Goal: Check status: Check status

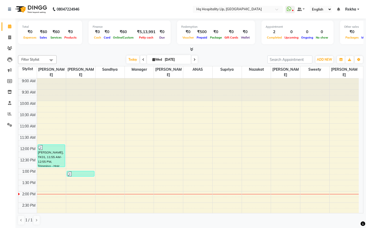
scroll to position [91, 0]
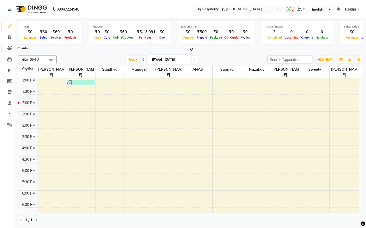
click at [11, 48] on icon at bounding box center [9, 48] width 5 height 4
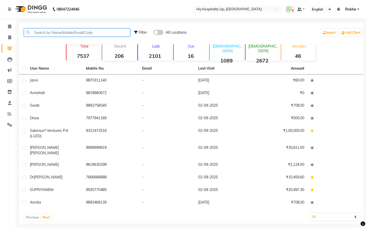
click at [41, 32] on input "text" at bounding box center [77, 33] width 106 height 8
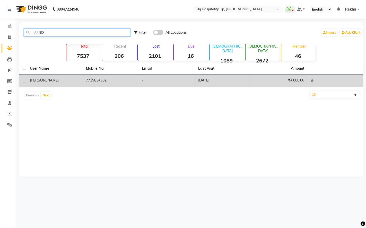
type input "77198"
click at [106, 80] on td "7719834302" at bounding box center [111, 81] width 56 height 13
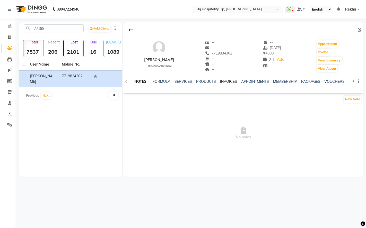
click at [235, 82] on link "INVOICES" at bounding box center [228, 81] width 17 height 5
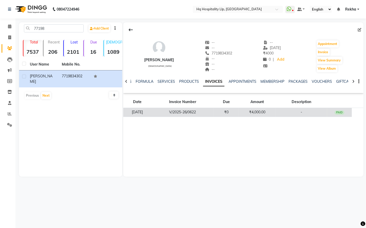
click at [246, 114] on td "₹4,000.00" at bounding box center [257, 112] width 37 height 9
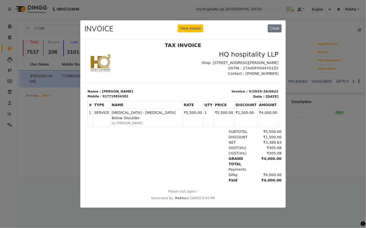
scroll to position [4, 0]
click at [277, 27] on button "Close" at bounding box center [275, 28] width 14 height 8
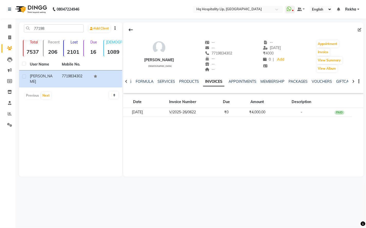
click at [220, 83] on link "INVOICES" at bounding box center [213, 81] width 21 height 9
click at [217, 80] on link "INVOICES" at bounding box center [213, 81] width 21 height 9
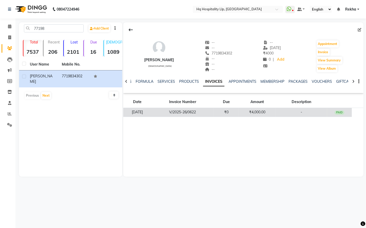
click at [199, 112] on td "V/2025-26/0622" at bounding box center [182, 112] width 63 height 9
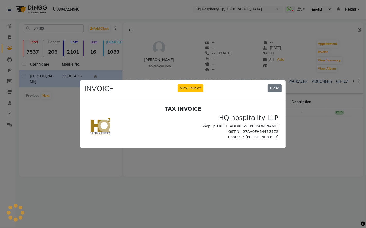
scroll to position [0, 0]
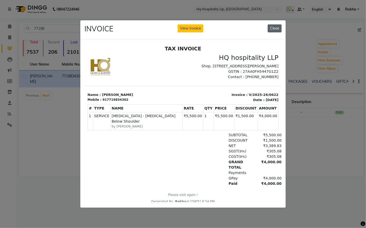
click at [275, 26] on button "Close" at bounding box center [275, 28] width 14 height 8
